Goal: Use online tool/utility: Utilize a website feature to perform a specific function

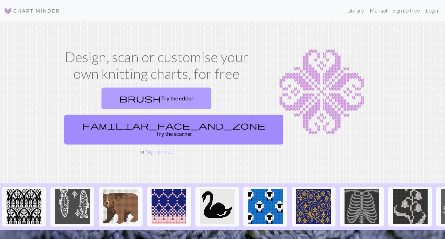
click at [134, 102] on link "brush Try the editor" at bounding box center [157, 99] width 110 height 22
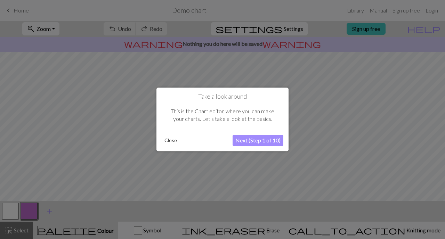
click at [171, 143] on button "Close" at bounding box center [171, 141] width 18 height 10
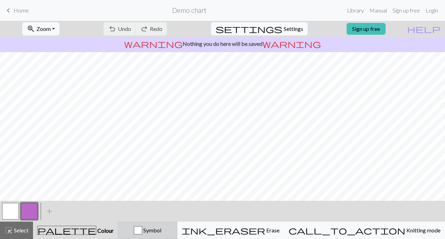
click at [161, 233] on span "Symbol" at bounding box center [151, 230] width 19 height 7
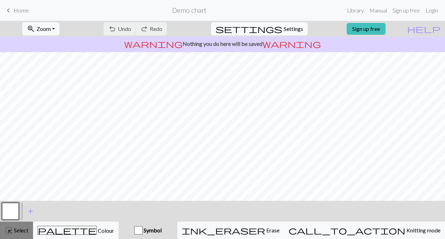
click at [17, 233] on span "Select" at bounding box center [21, 230] width 16 height 7
click at [15, 232] on span "Select" at bounding box center [21, 230] width 16 height 7
click at [32, 209] on span "add" at bounding box center [30, 212] width 8 height 10
click at [34, 209] on button "button" at bounding box center [29, 211] width 17 height 17
click at [143, 230] on div "button" at bounding box center [138, 230] width 8 height 8
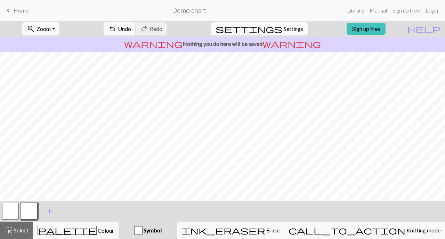
click at [177, 235] on button "Symbol" at bounding box center [148, 230] width 59 height 17
click at [14, 230] on span "Select" at bounding box center [21, 230] width 16 height 7
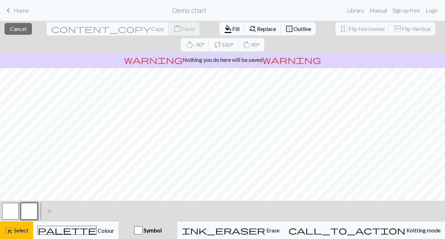
click at [172, 230] on div "Symbol" at bounding box center [148, 230] width 50 height 8
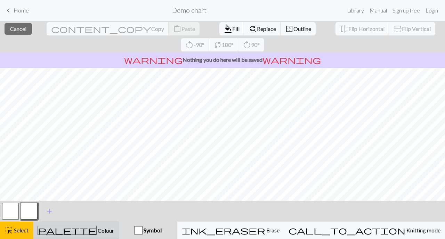
click at [111, 230] on div "palette Colour Colour" at bounding box center [76, 230] width 77 height 9
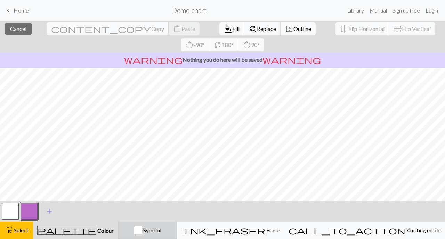
click at [155, 228] on div "Symbol" at bounding box center [147, 230] width 50 height 8
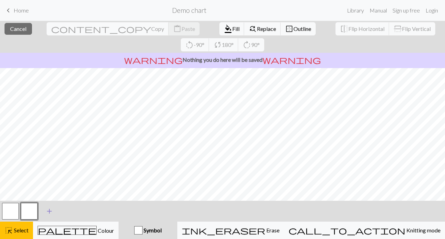
click at [49, 210] on span "add" at bounding box center [49, 212] width 8 height 10
click at [50, 213] on button "button" at bounding box center [48, 211] width 17 height 17
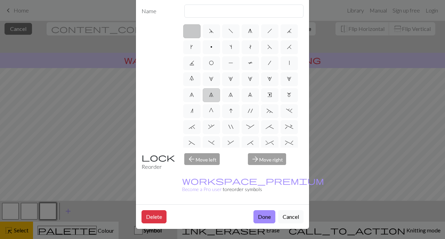
scroll to position [2, 0]
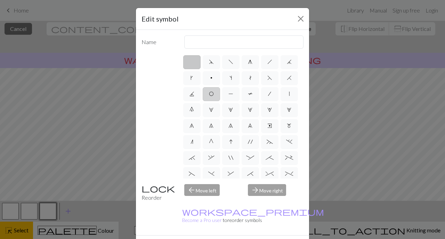
click at [216, 96] on label "O" at bounding box center [211, 94] width 17 height 14
click at [214, 94] on input "O" at bounding box center [211, 92] width 5 height 5
radio input "true"
type input "yo"
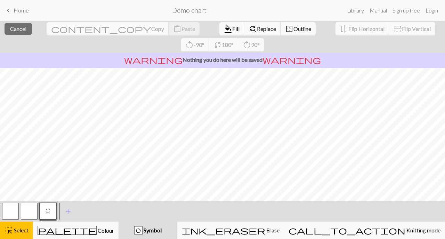
click at [53, 215] on button "O" at bounding box center [48, 211] width 17 height 17
